Goal: Task Accomplishment & Management: Manage account settings

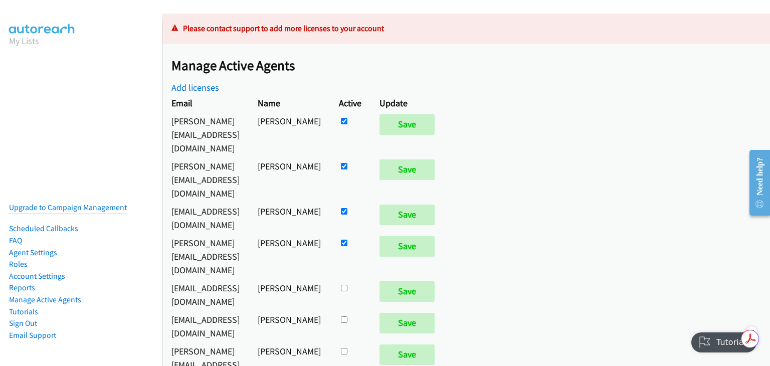
click at [347, 240] on input "checkbox" at bounding box center [344, 243] width 7 height 7
checkbox input "false"
click at [434, 236] on input "Save" at bounding box center [406, 246] width 55 height 20
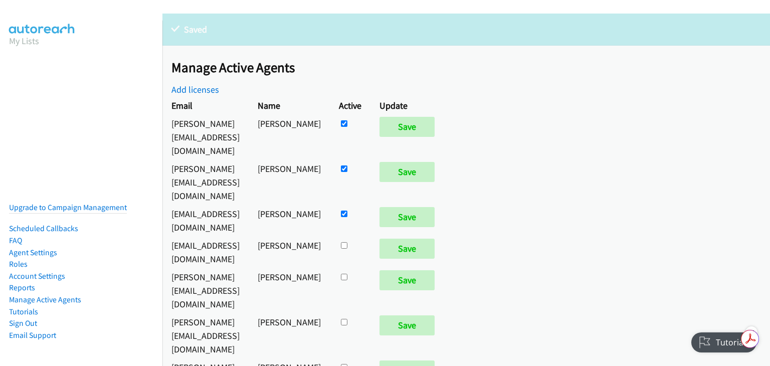
drag, startPoint x: 366, startPoint y: 173, endPoint x: 384, endPoint y: 175, distance: 17.7
click at [347, 211] on input "checkbox" at bounding box center [344, 214] width 7 height 7
checkbox input "false"
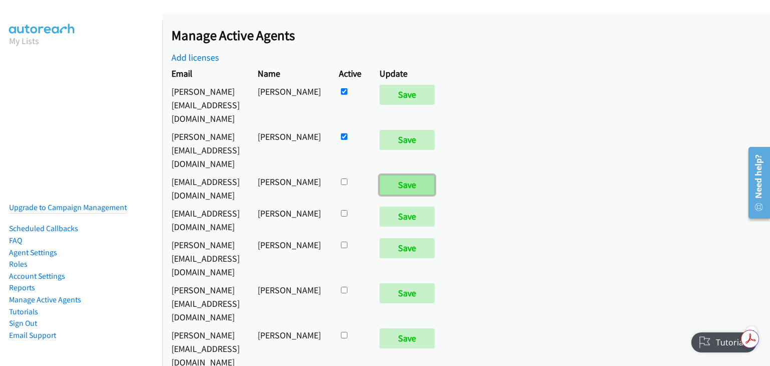
click at [431, 175] on input "Save" at bounding box center [406, 185] width 55 height 20
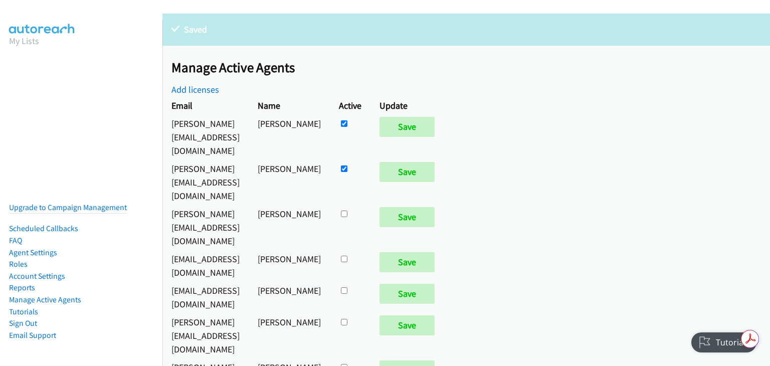
click at [347, 287] on input "checkbox" at bounding box center [344, 290] width 7 height 7
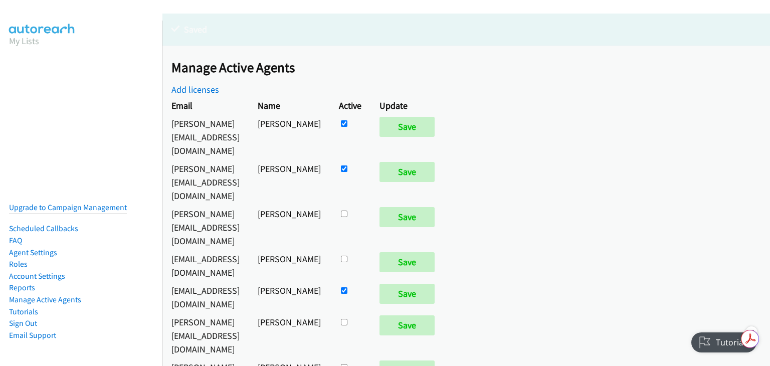
click at [347, 287] on input "checkbox" at bounding box center [344, 290] width 7 height 7
checkbox input "false"
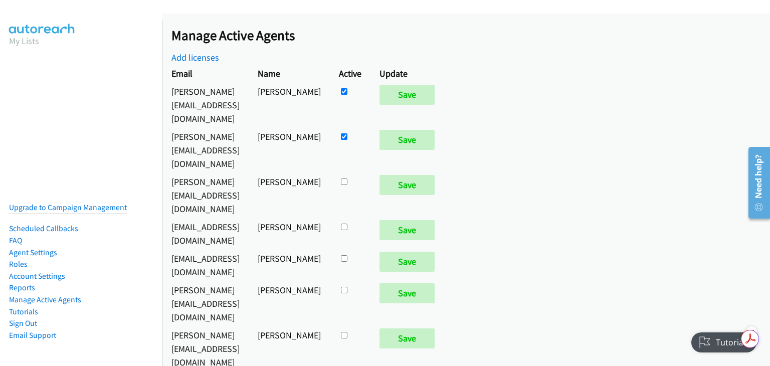
click at [347, 332] on input "checkbox" at bounding box center [344, 335] width 7 height 7
checkbox input "true"
click at [435, 328] on input "Save" at bounding box center [406, 338] width 55 height 20
